Goal: Navigation & Orientation: Find specific page/section

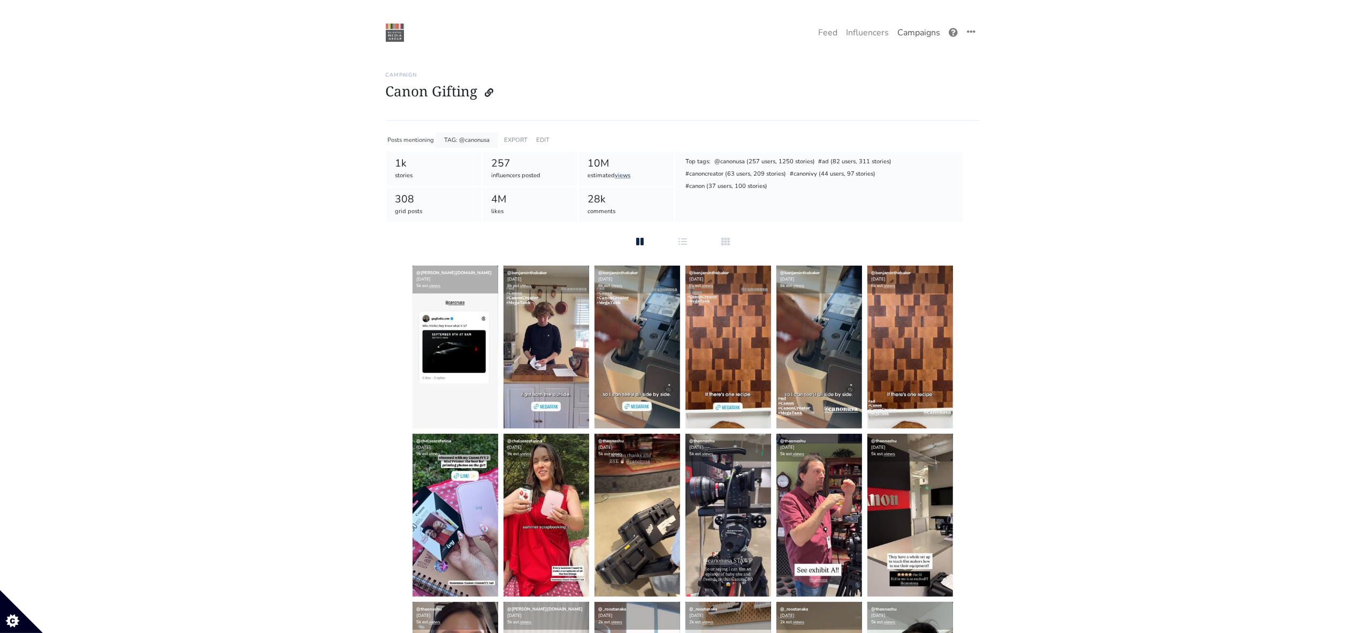
click at [923, 35] on link "Campaigns" at bounding box center [918, 32] width 51 height 21
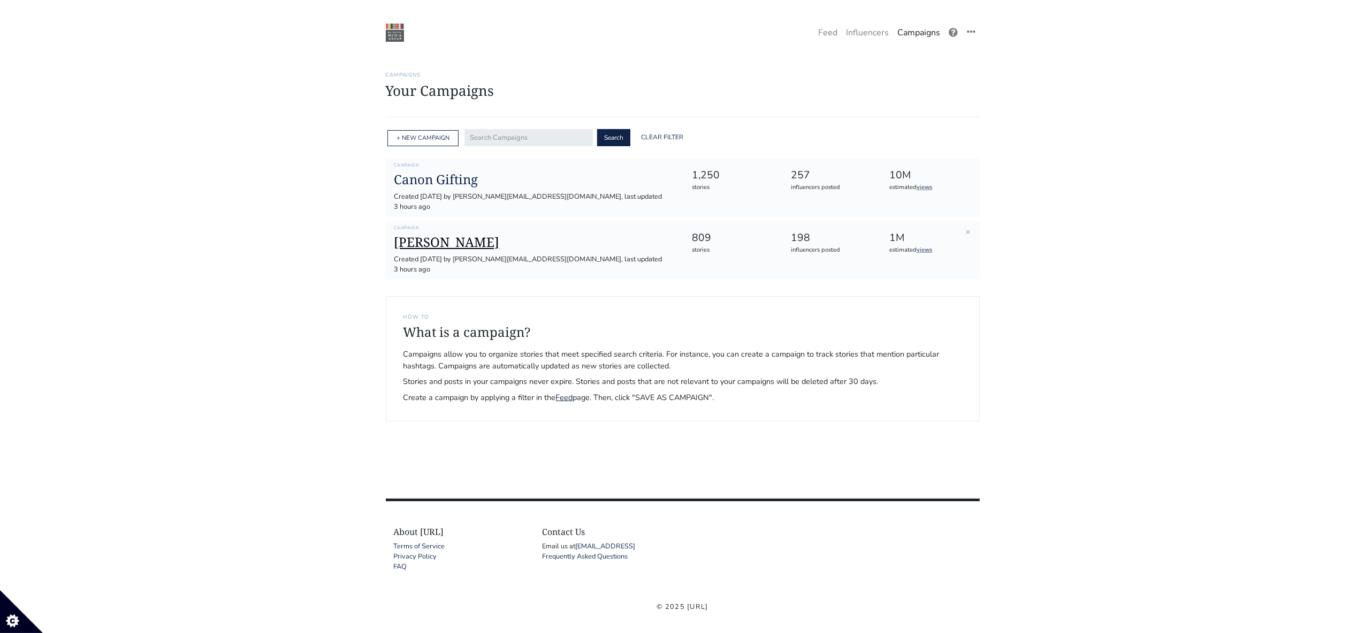
click at [439, 234] on h1 "[PERSON_NAME]" at bounding box center [534, 242] width 280 height 16
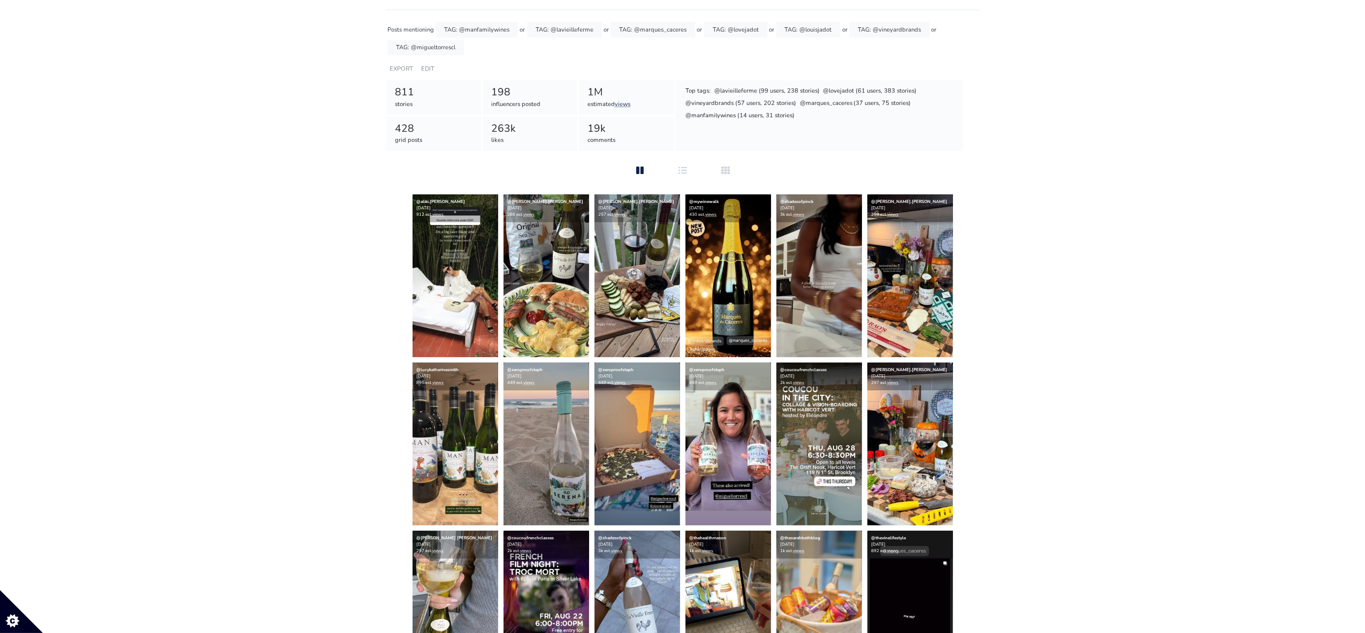
scroll to position [109, 0]
